Goal: Task Accomplishment & Management: Use online tool/utility

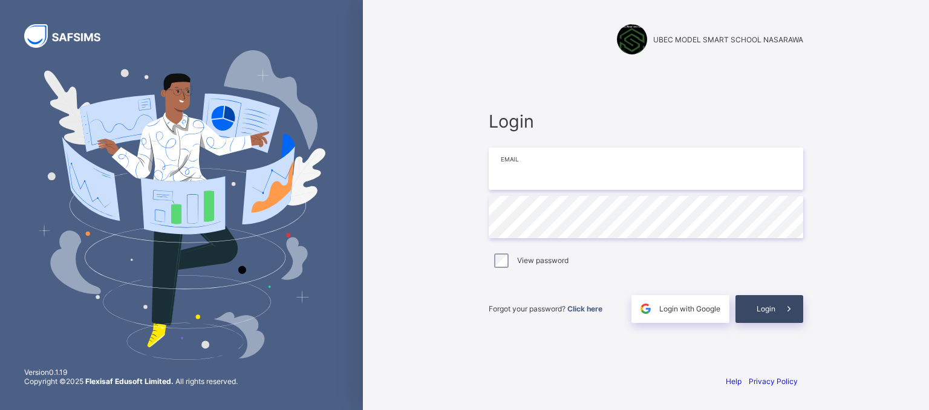
type input "**********"
click at [768, 304] on span "Login" at bounding box center [766, 308] width 19 height 9
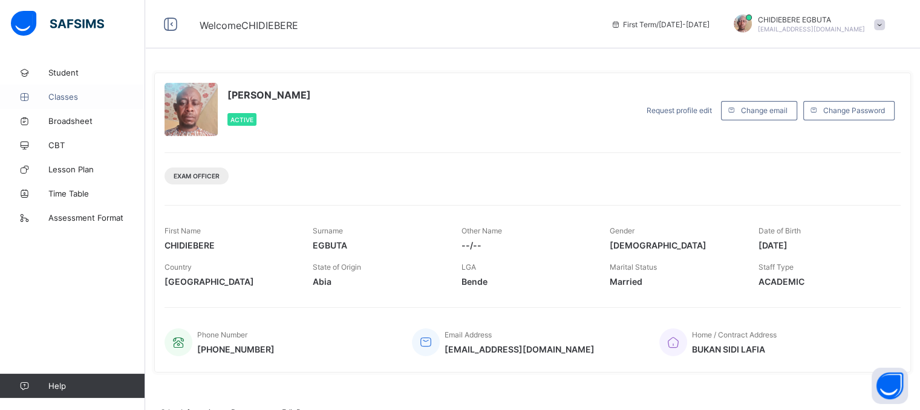
click at [68, 95] on span "Classes" at bounding box center [96, 97] width 97 height 10
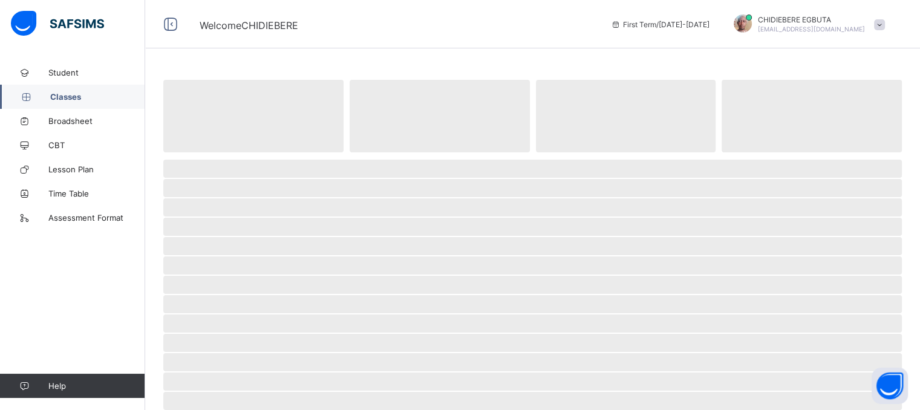
click at [68, 95] on span "Classes" at bounding box center [97, 97] width 95 height 10
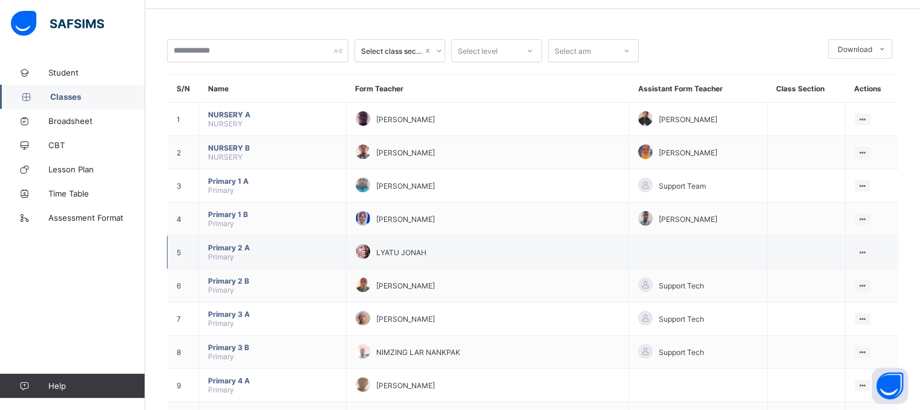
scroll to position [60, 0]
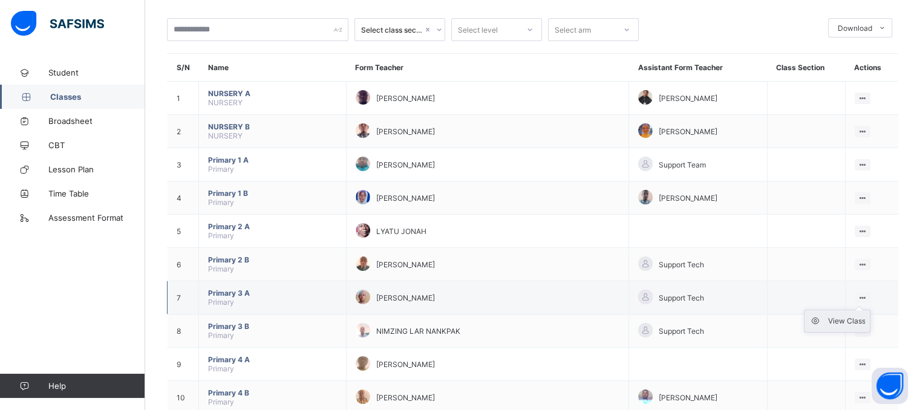
click at [857, 318] on div "View Class" at bounding box center [846, 321] width 38 height 12
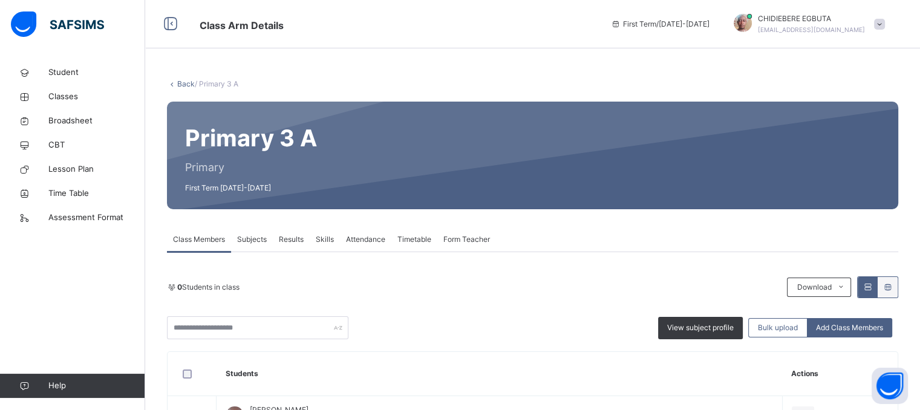
click at [353, 243] on span "Attendance" at bounding box center [365, 239] width 39 height 11
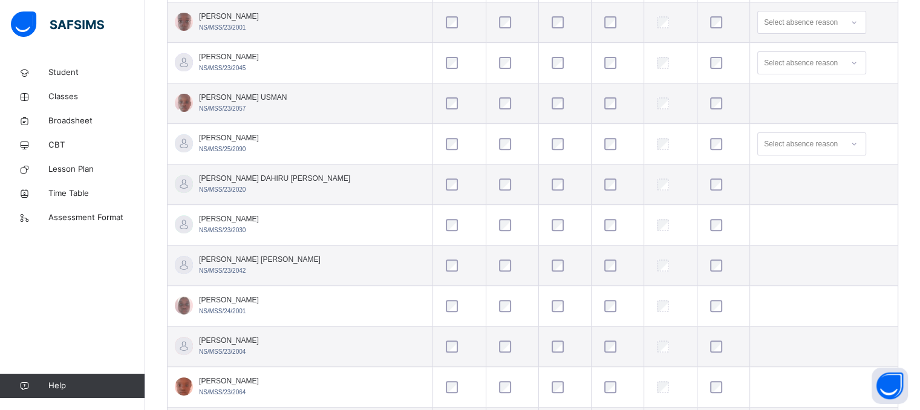
scroll to position [466, 0]
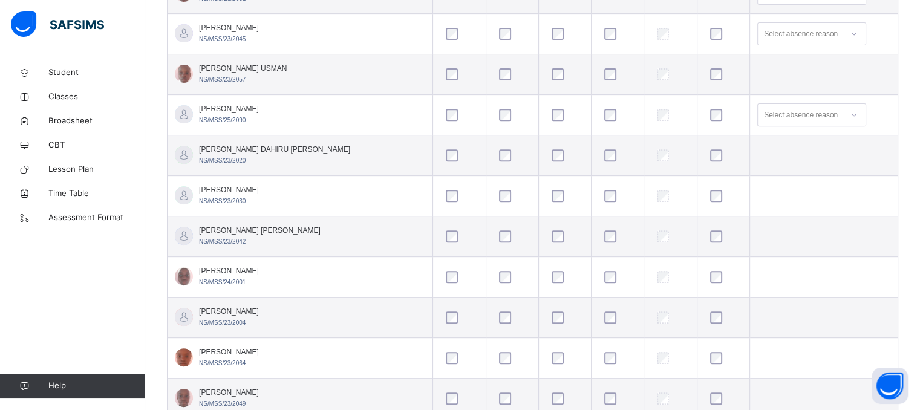
click at [546, 161] on div at bounding box center [565, 155] width 38 height 25
click at [708, 154] on div at bounding box center [723, 155] width 31 height 12
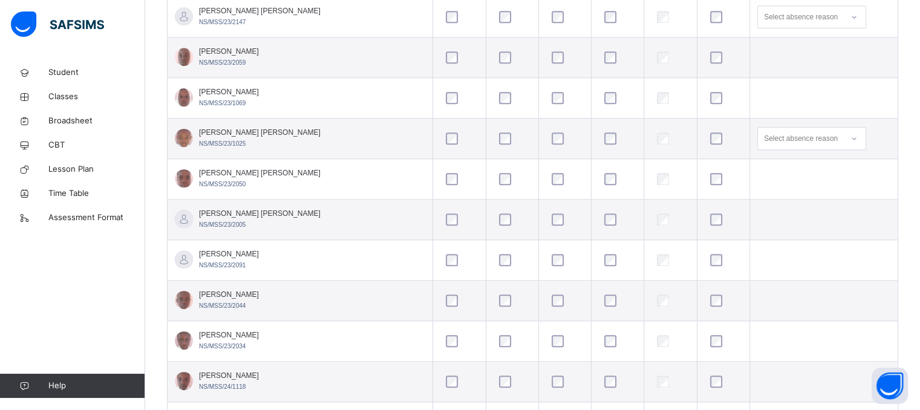
scroll to position [1192, 0]
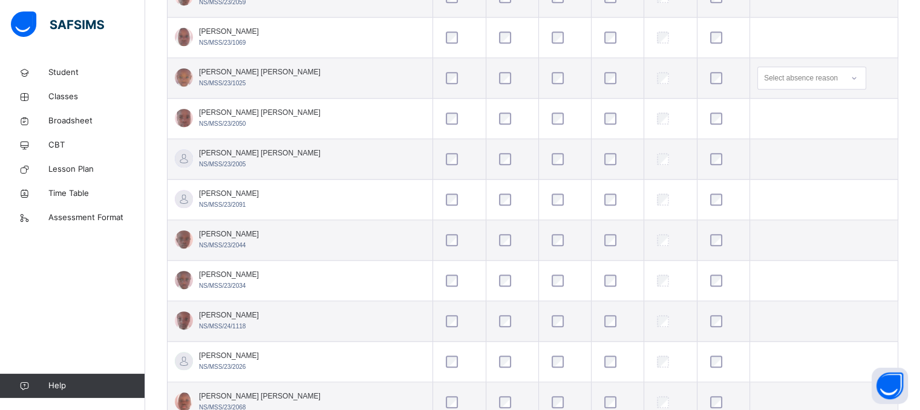
click at [546, 108] on div at bounding box center [565, 118] width 38 height 25
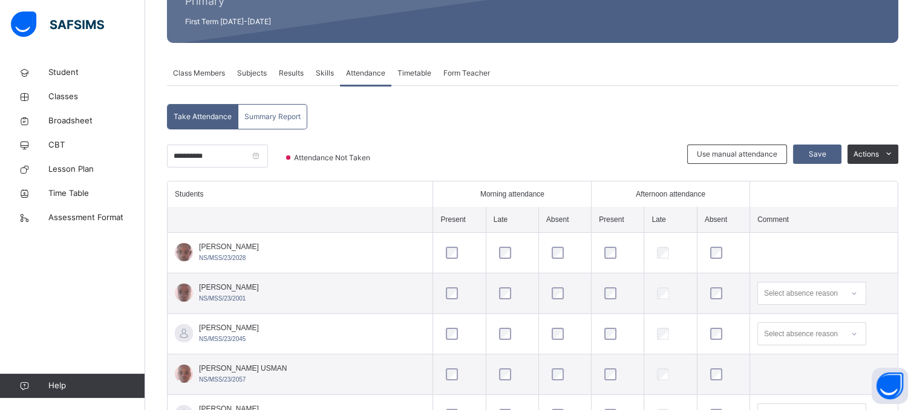
scroll to position [146, 0]
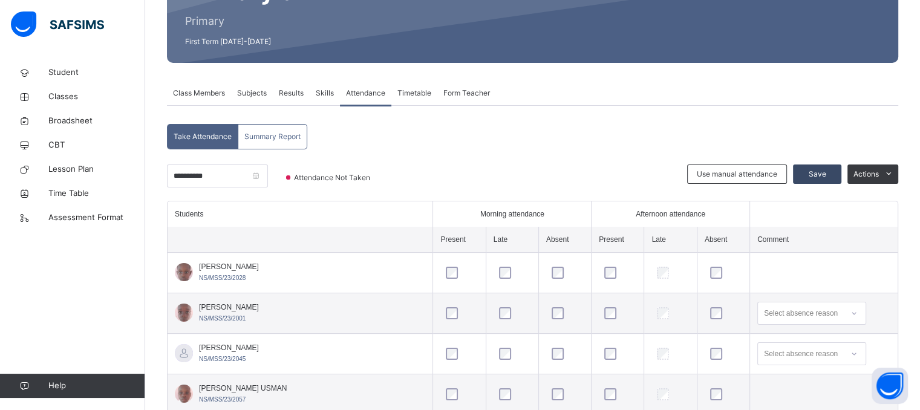
click at [817, 169] on span "Save" at bounding box center [817, 174] width 30 height 11
